Goal: Task Accomplishment & Management: Manage account settings

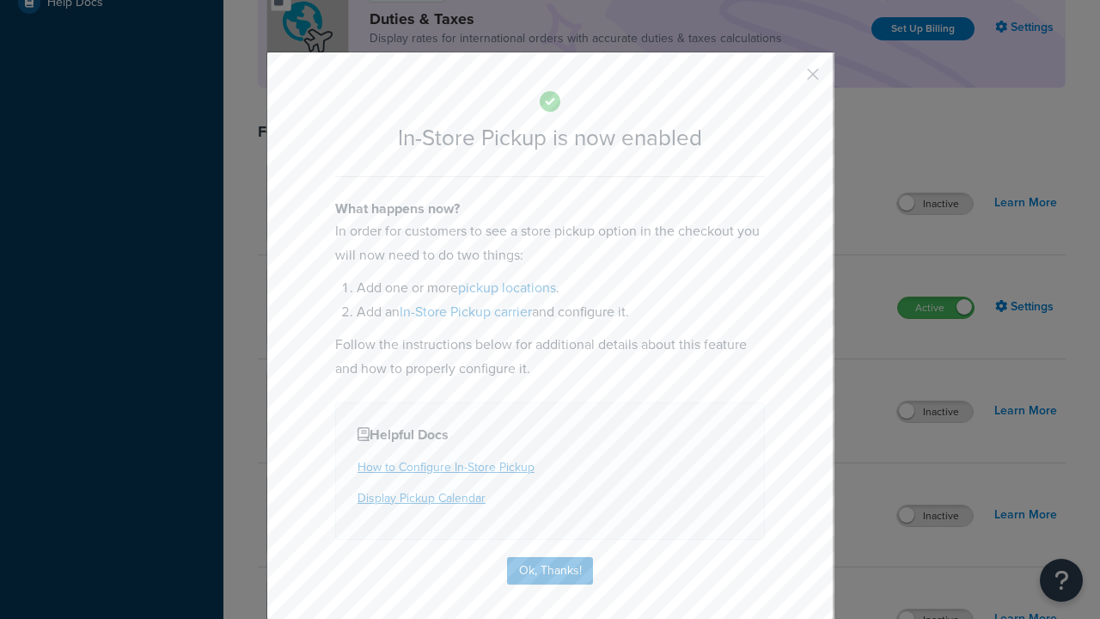
click at [787, 80] on button "button" at bounding box center [787, 80] width 4 height 4
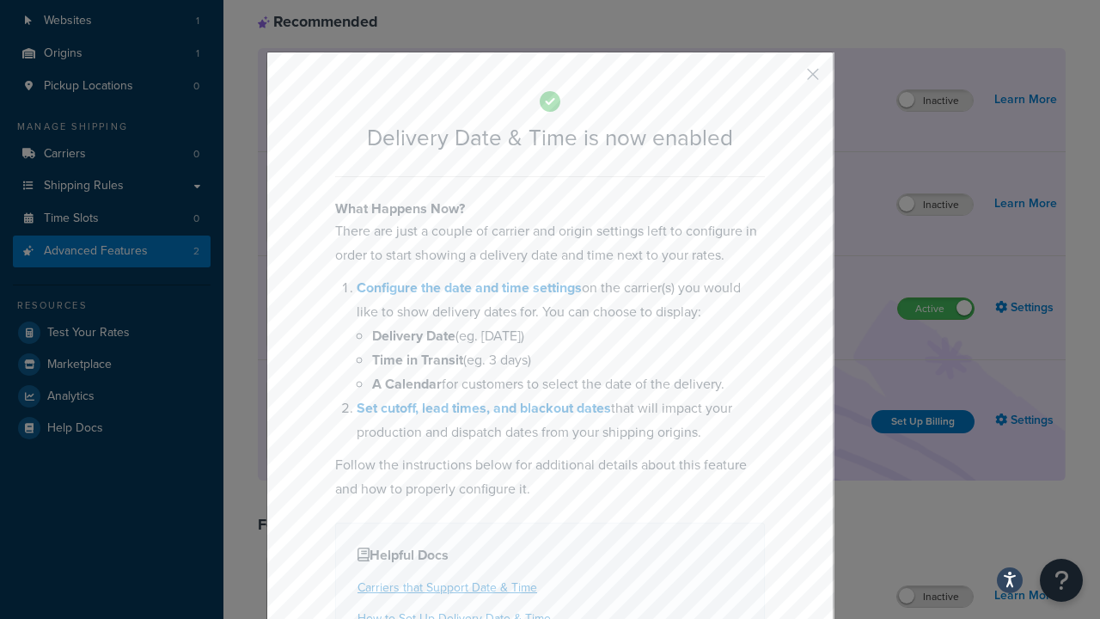
click at [787, 80] on button "button" at bounding box center [787, 80] width 4 height 4
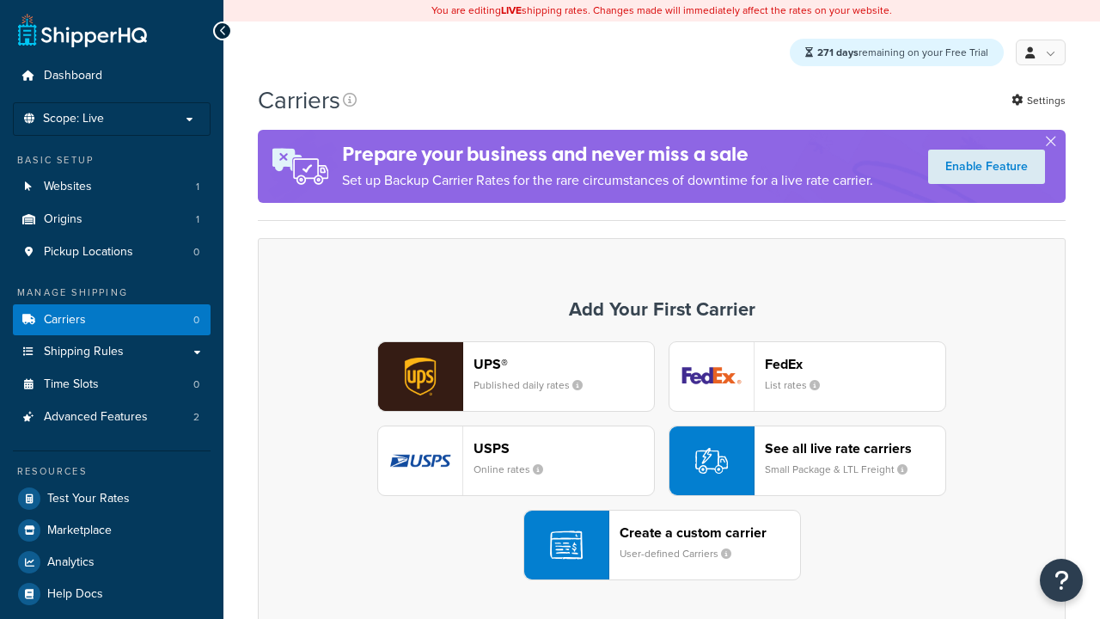
click at [662, 461] on div "UPS® Published daily rates FedEx List rates USPS Online rates See all live rate…" at bounding box center [662, 460] width 772 height 239
click at [662, 546] on div "Create a custom carrier User-defined Carriers" at bounding box center [710, 544] width 180 height 41
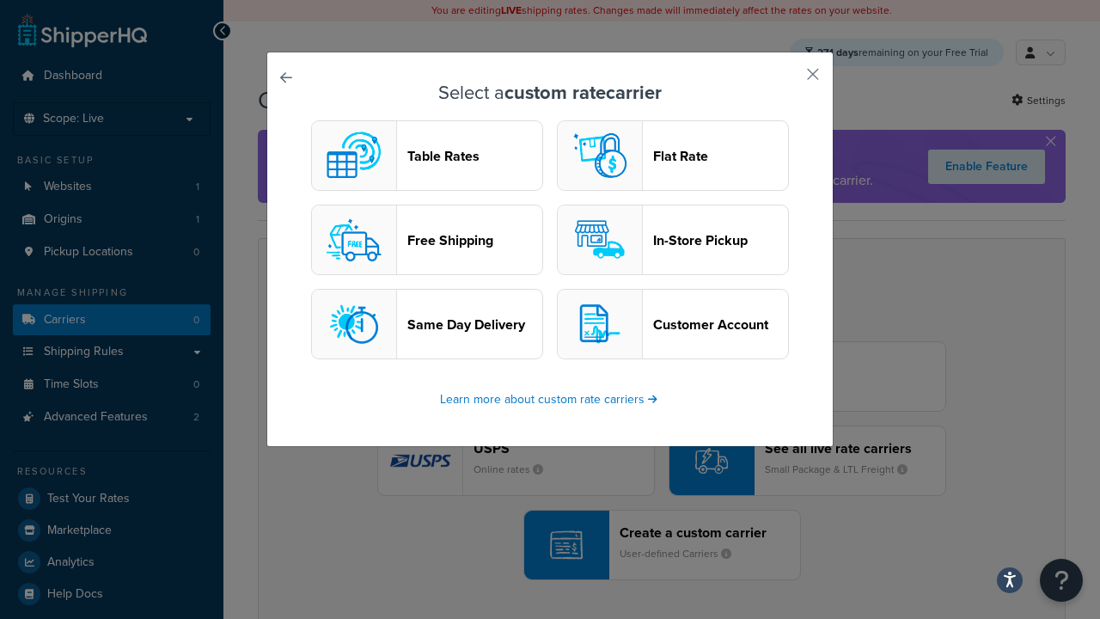
click at [673, 241] on header "In-Store Pickup" at bounding box center [720, 240] width 135 height 16
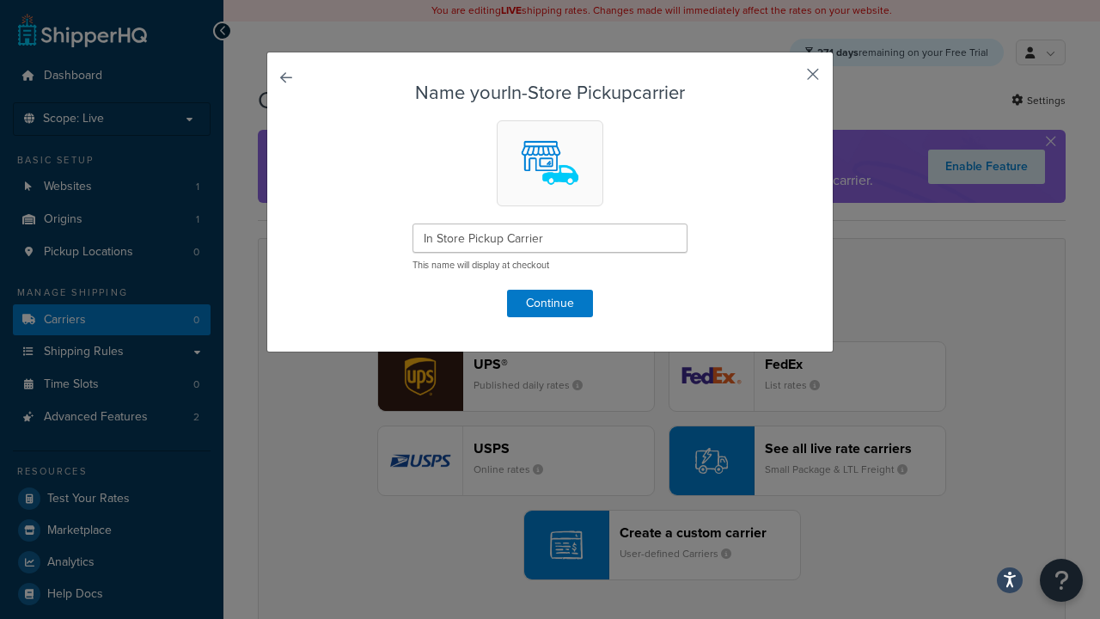
click at [787, 80] on button "button" at bounding box center [787, 80] width 4 height 4
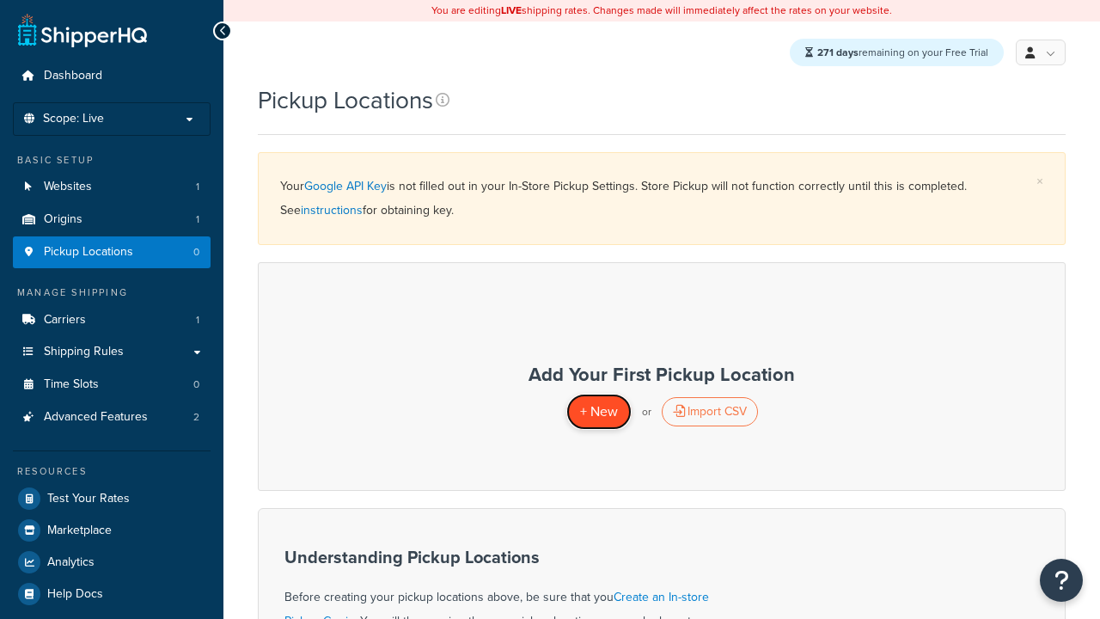
click at [598, 412] on span "+ New" at bounding box center [599, 411] width 38 height 20
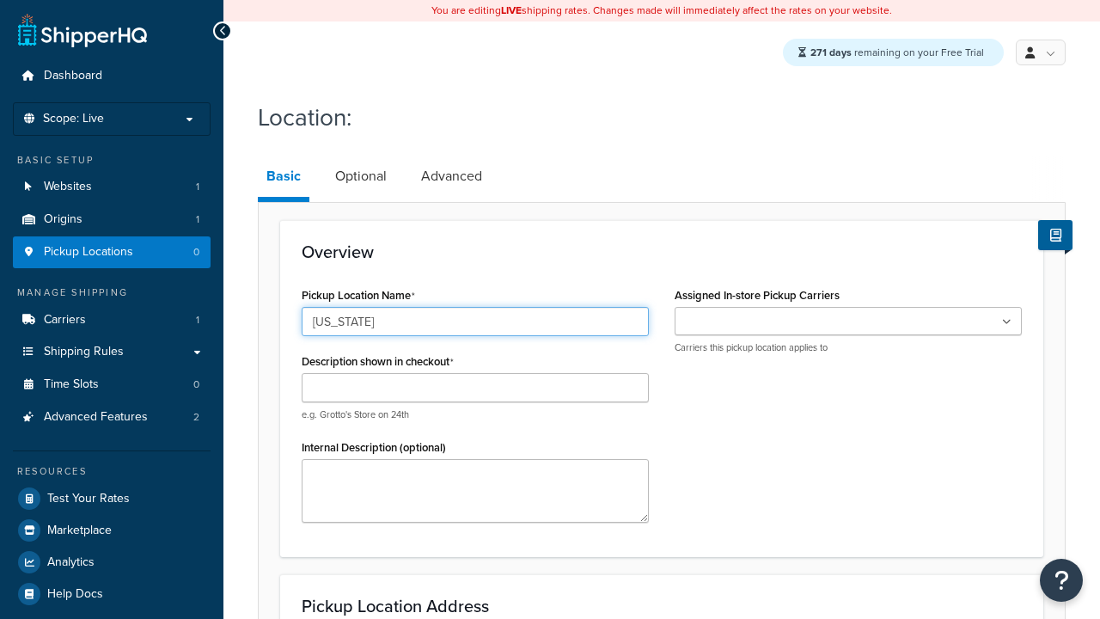
type input "[US_STATE]"
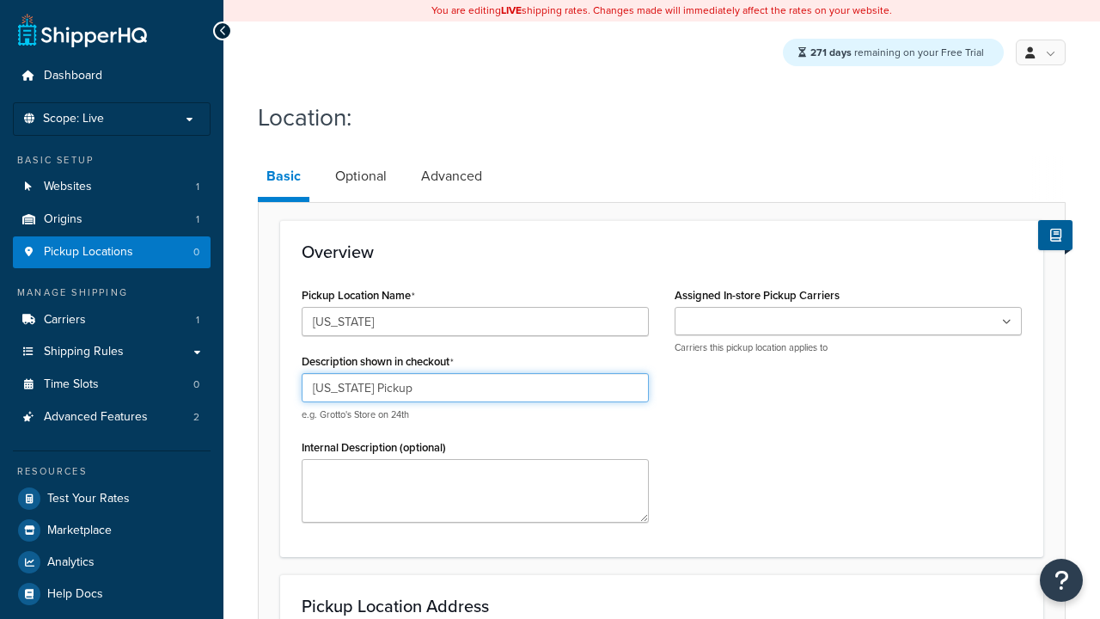
type input "[US_STATE] Pickup"
click at [848, 322] on ul at bounding box center [848, 321] width 347 height 28
type input "3385 Michelson Drive"
type input "Suite B"
type input "Irvine"
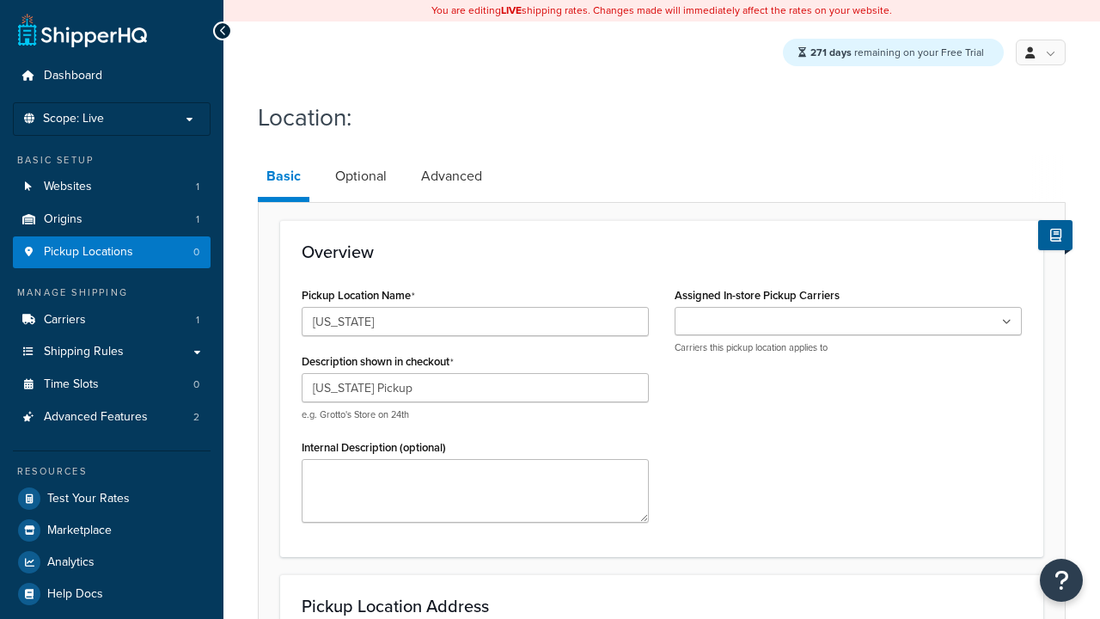
select select "5"
type input "Irvine"
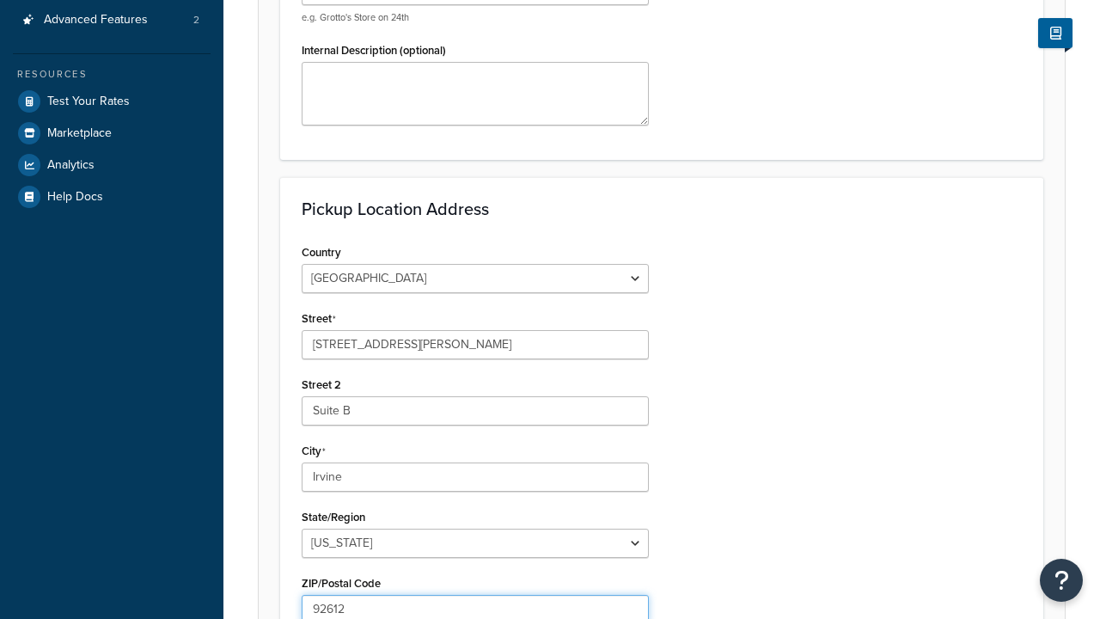
type input "92612"
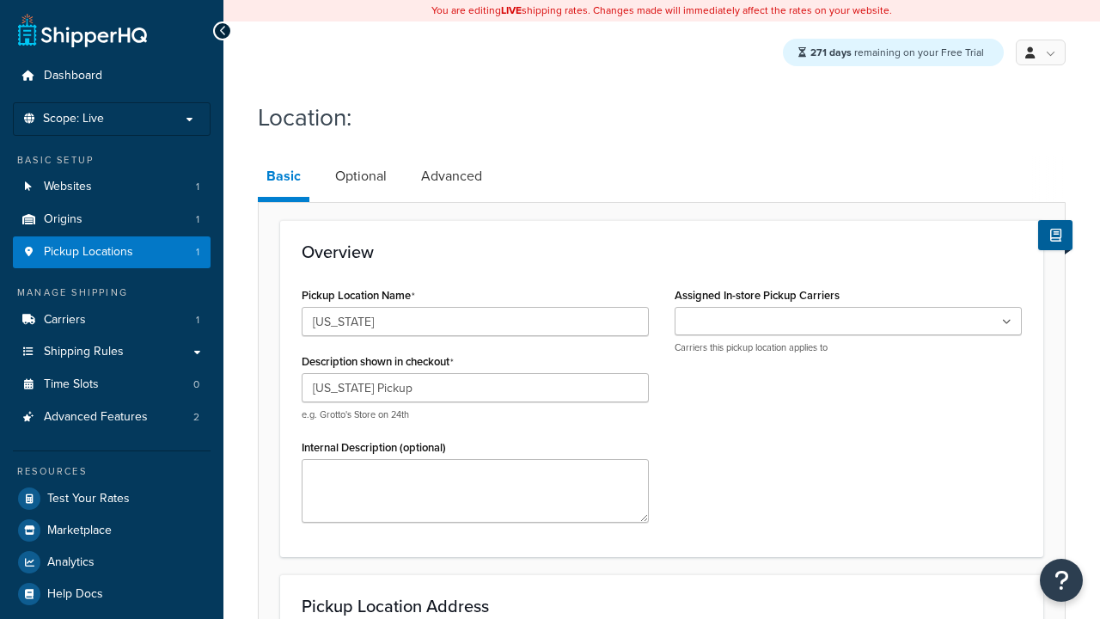
type input "[US_STATE] Pickup"
click at [848, 322] on ul at bounding box center [848, 321] width 347 height 28
type input "2207 Four Waters Loop"
type input "Suite A"
type input "Georgetown"
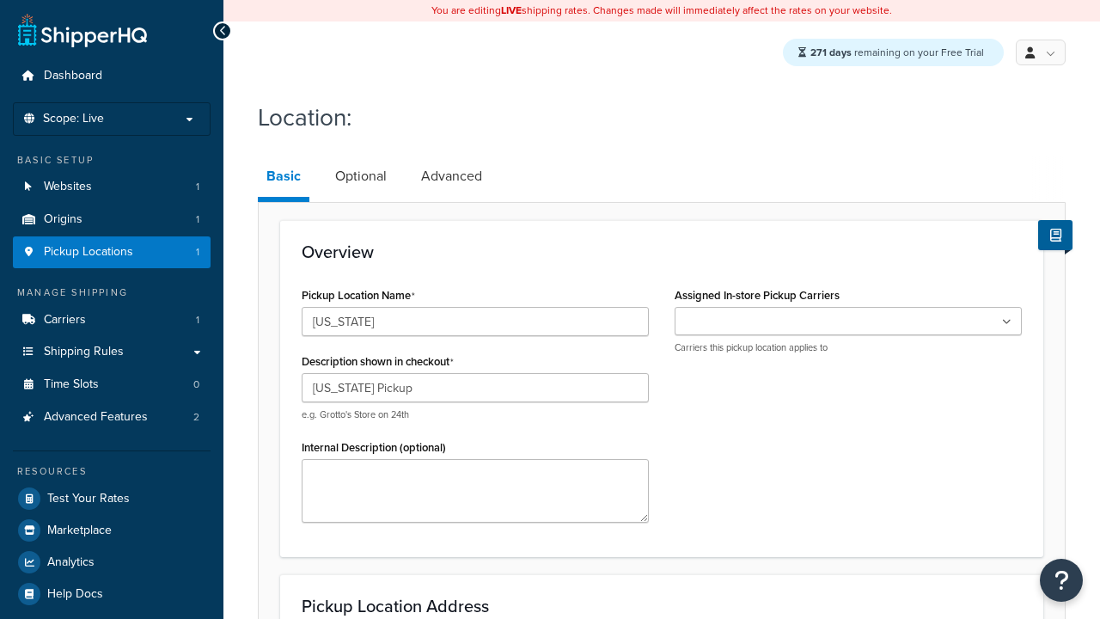
select select "43"
type input "Georgetown"
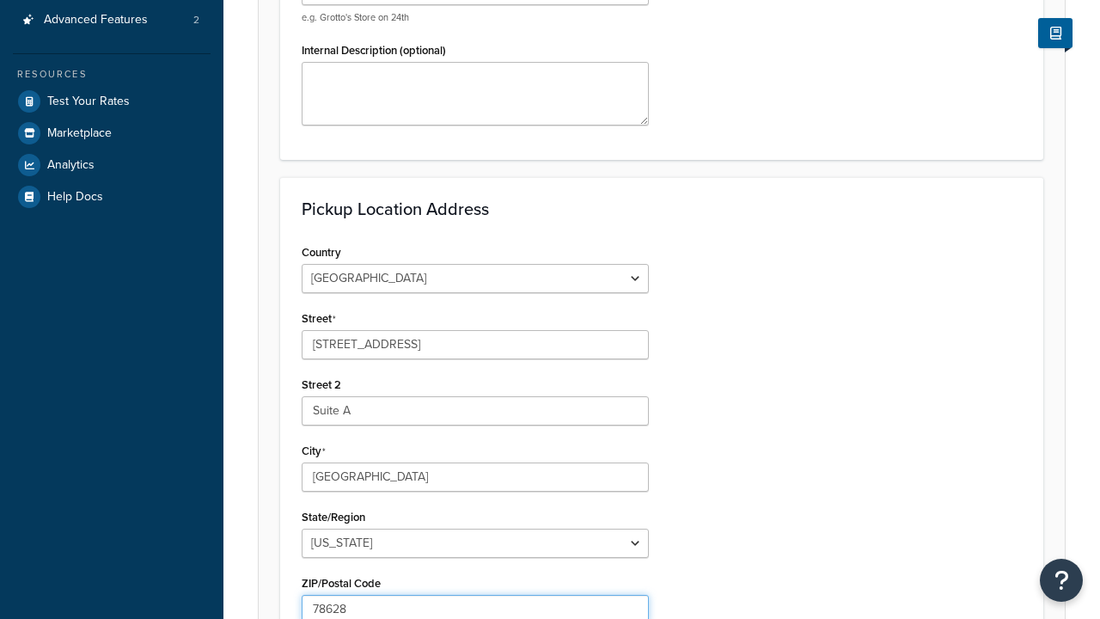
type input "78628"
